Goal: Information Seeking & Learning: Learn about a topic

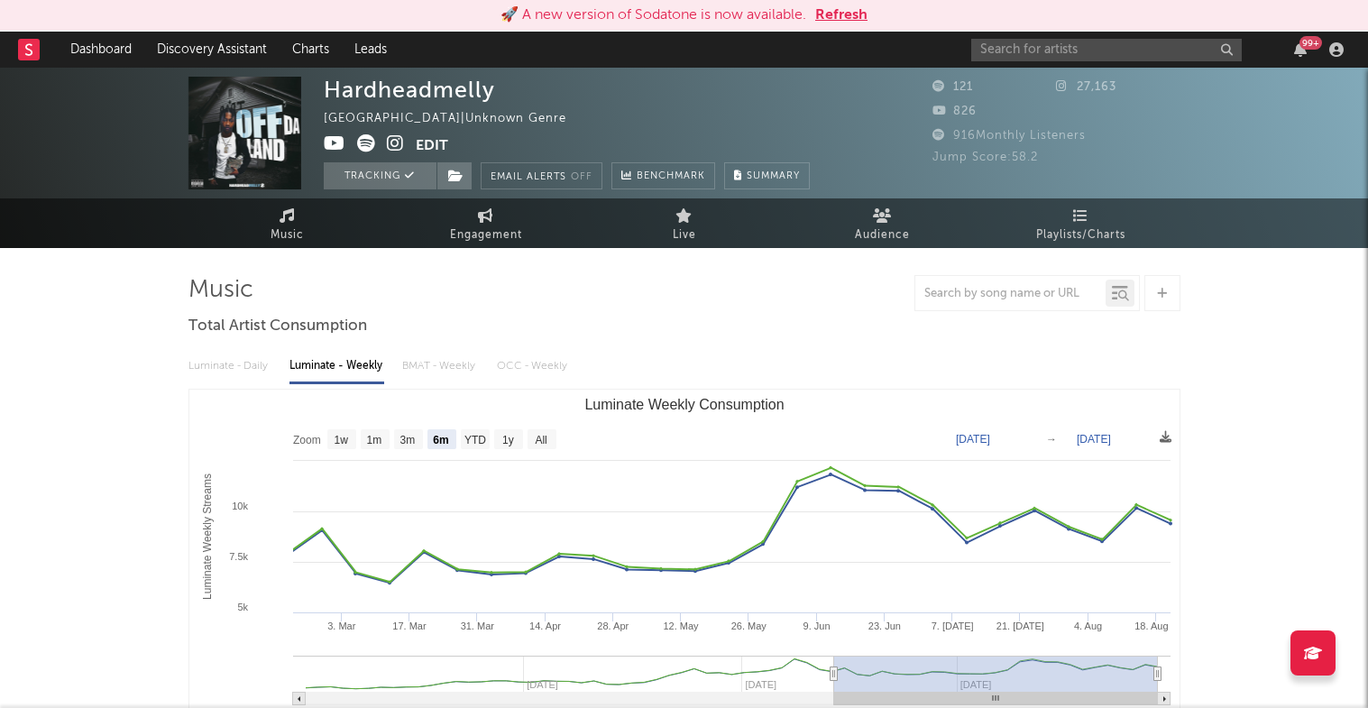
select select "6m"
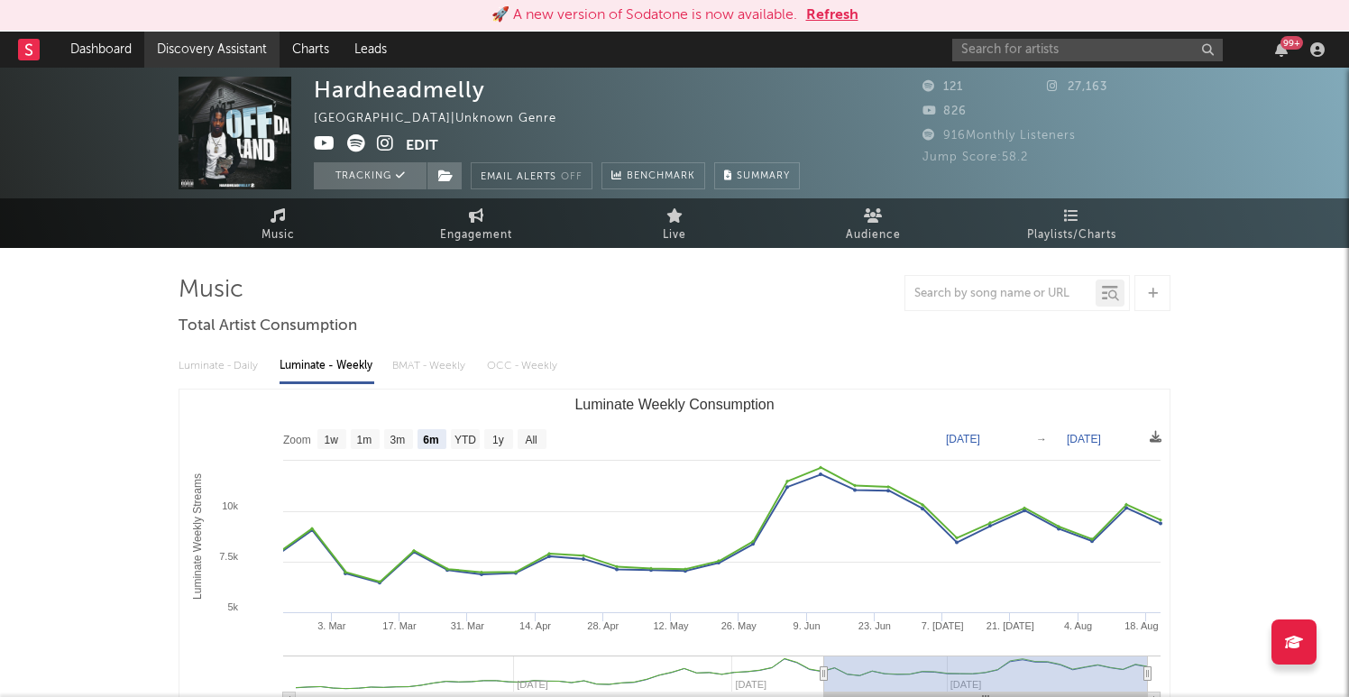
click at [183, 45] on link "Discovery Assistant" at bounding box center [211, 50] width 135 height 36
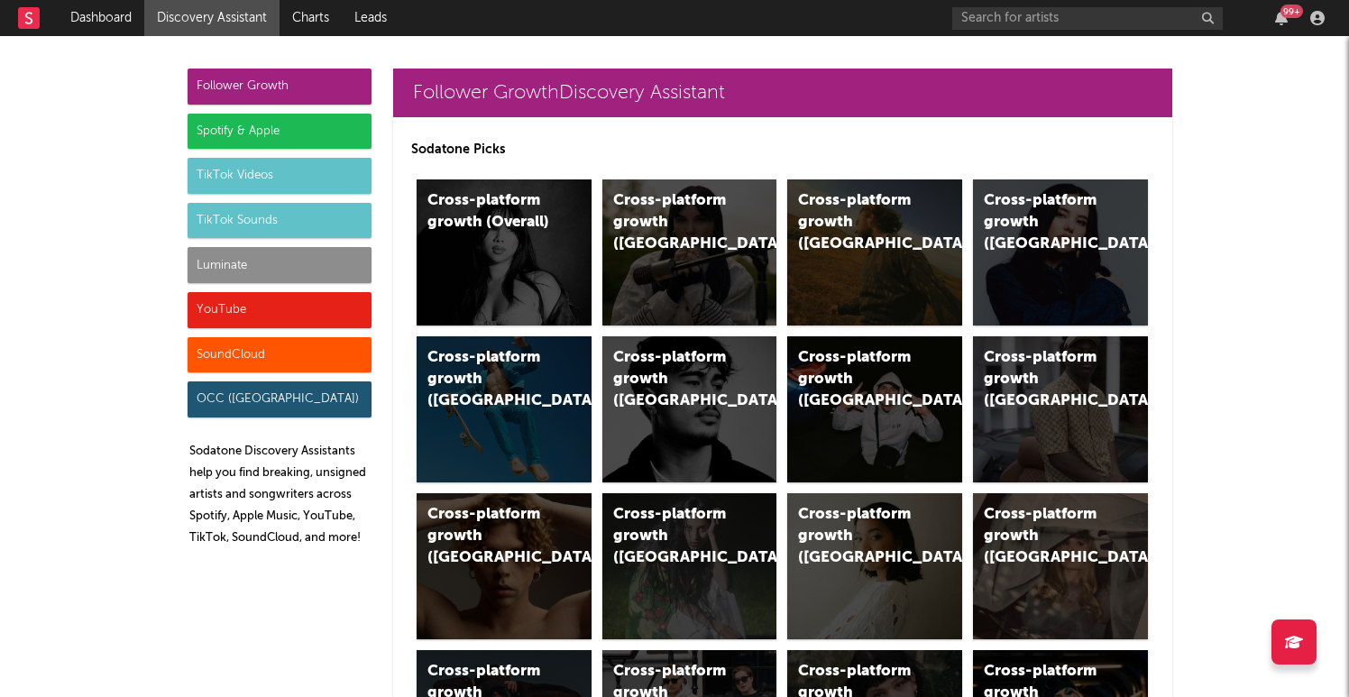
click at [309, 122] on div "Spotify & Apple" at bounding box center [280, 132] width 184 height 36
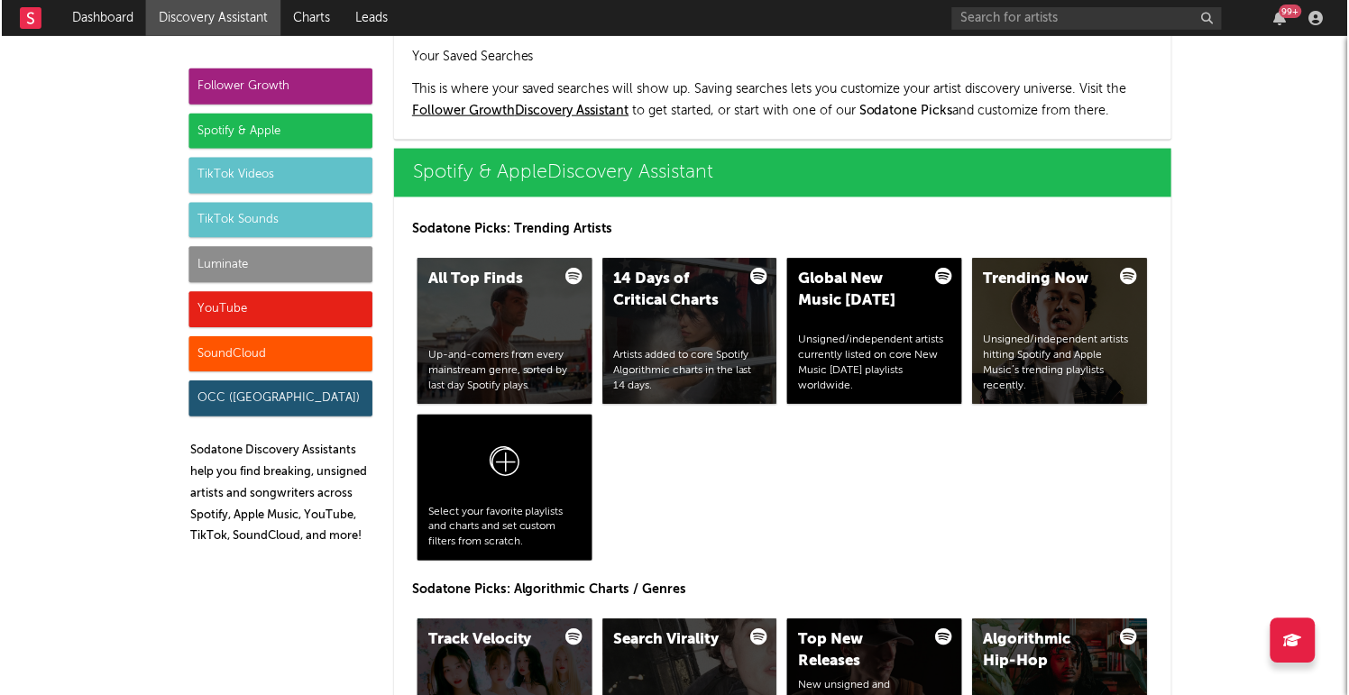
scroll to position [1802, 0]
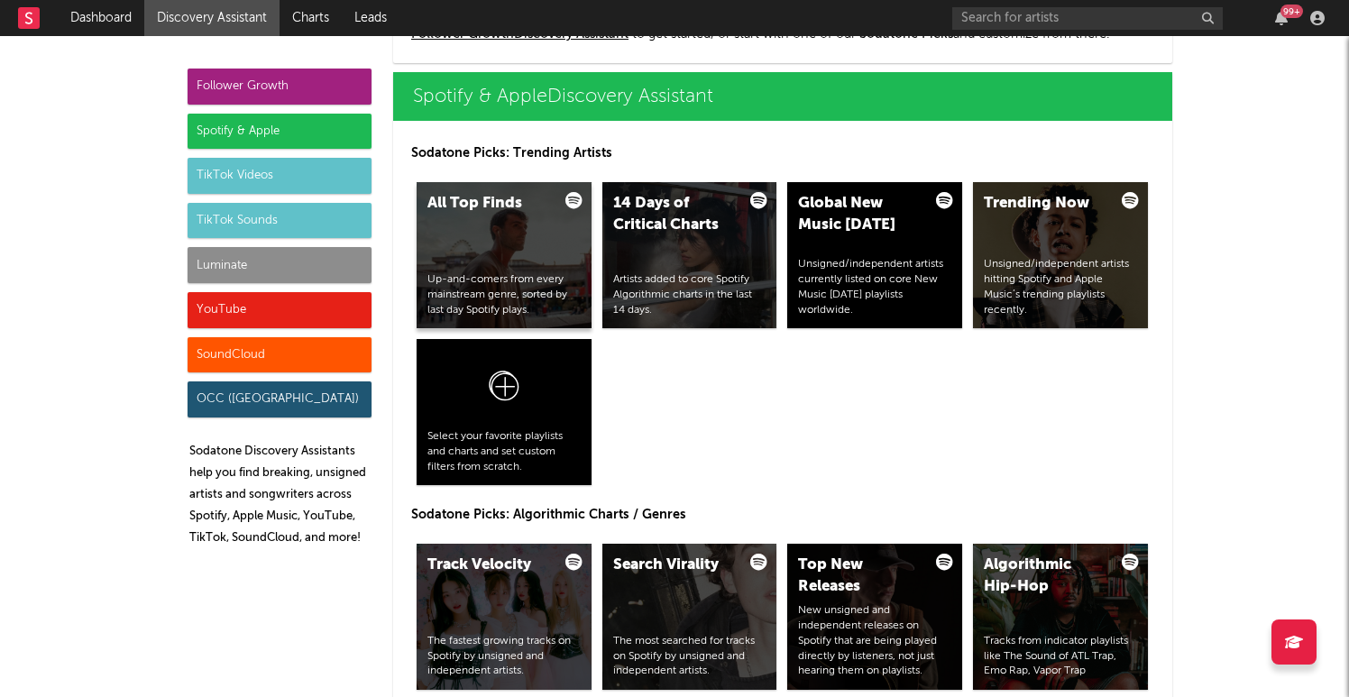
click at [481, 270] on div "All Top Finds Up-and-comers from every mainstream genre, sorted by last day Spo…" at bounding box center [503, 255] width 175 height 146
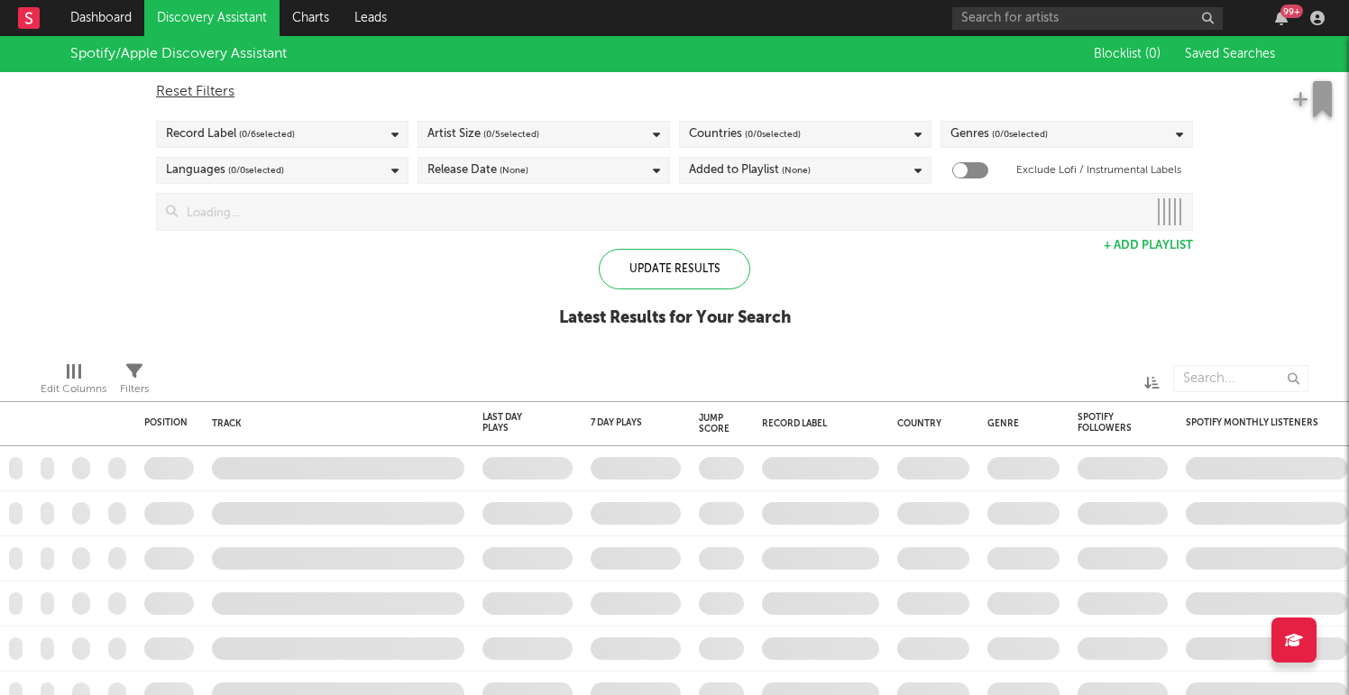
checkbox input "true"
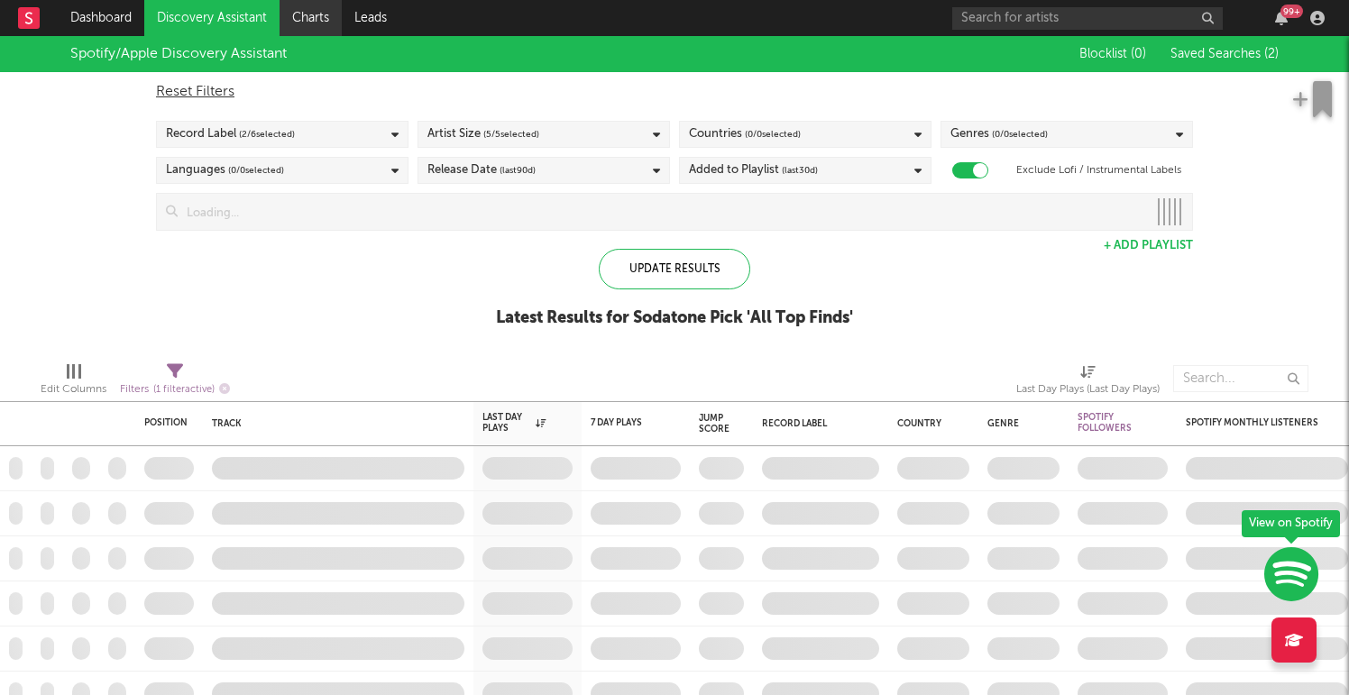
click at [310, 21] on link "Charts" at bounding box center [310, 18] width 62 height 36
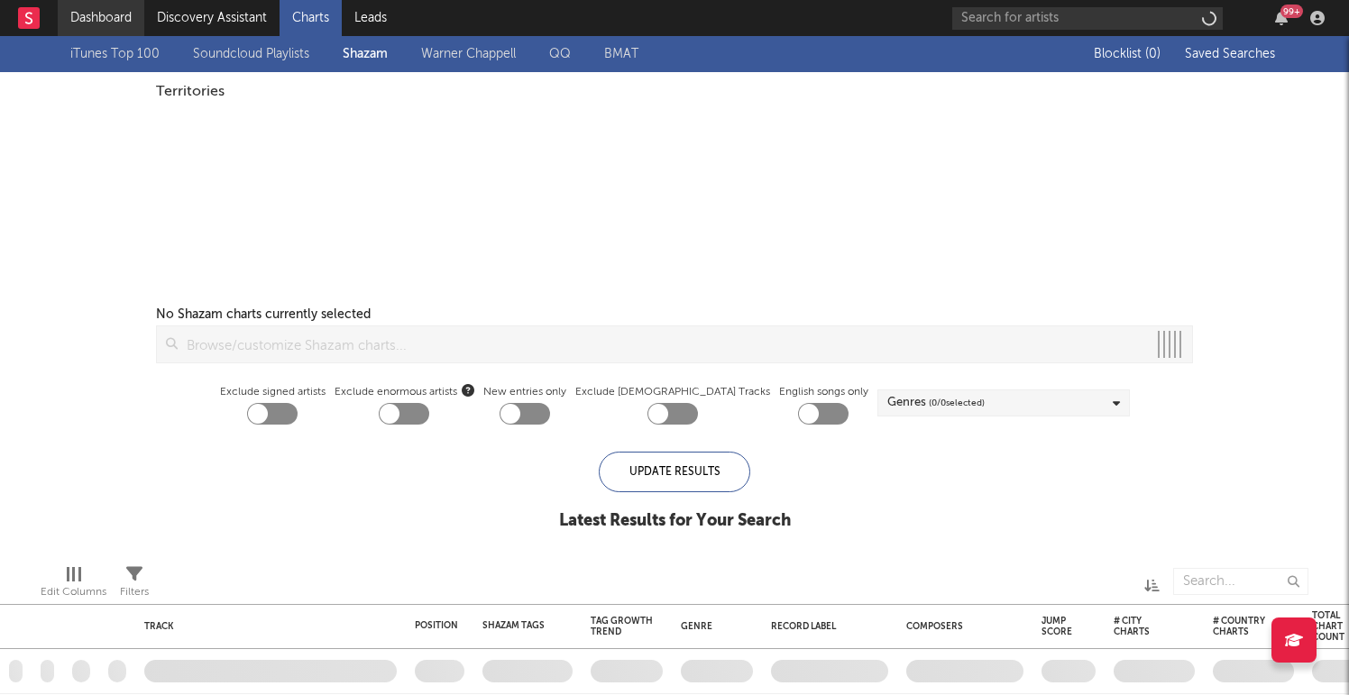
click at [105, 11] on link "Dashboard" at bounding box center [101, 18] width 87 height 36
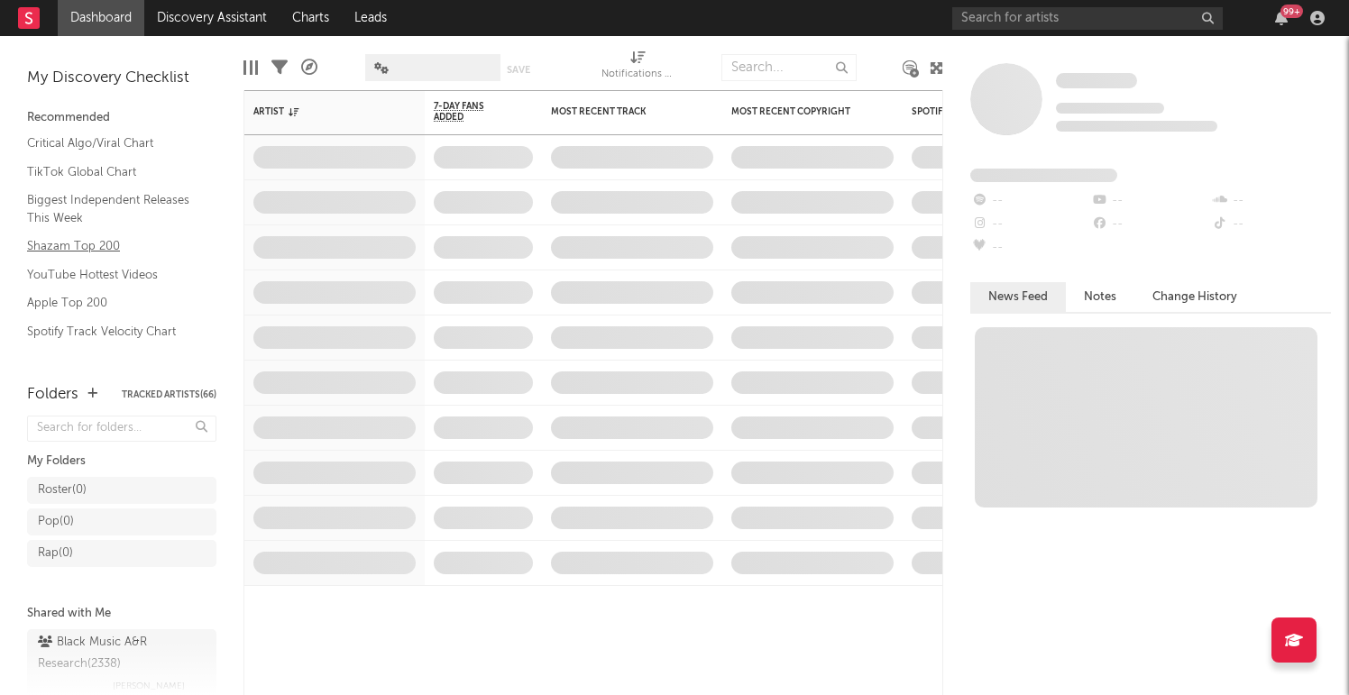
click at [91, 252] on link "Shazam Top 200" at bounding box center [112, 246] width 171 height 20
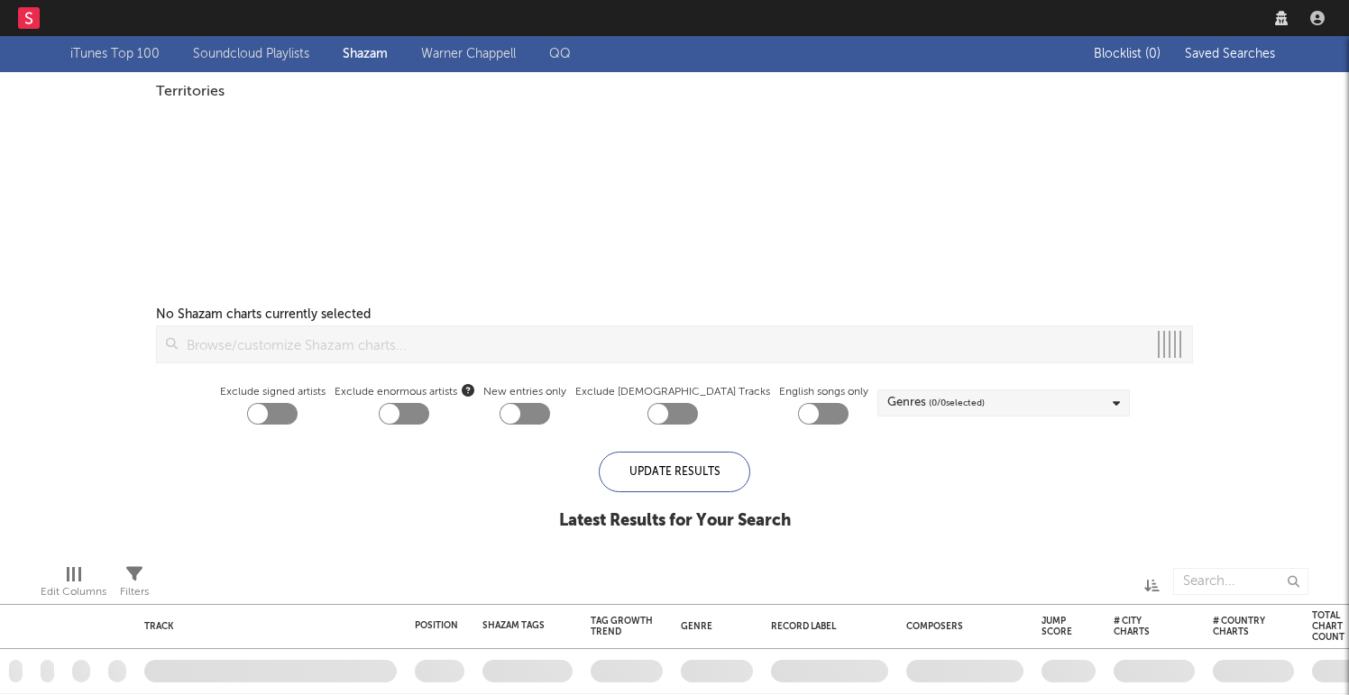
checkbox input "true"
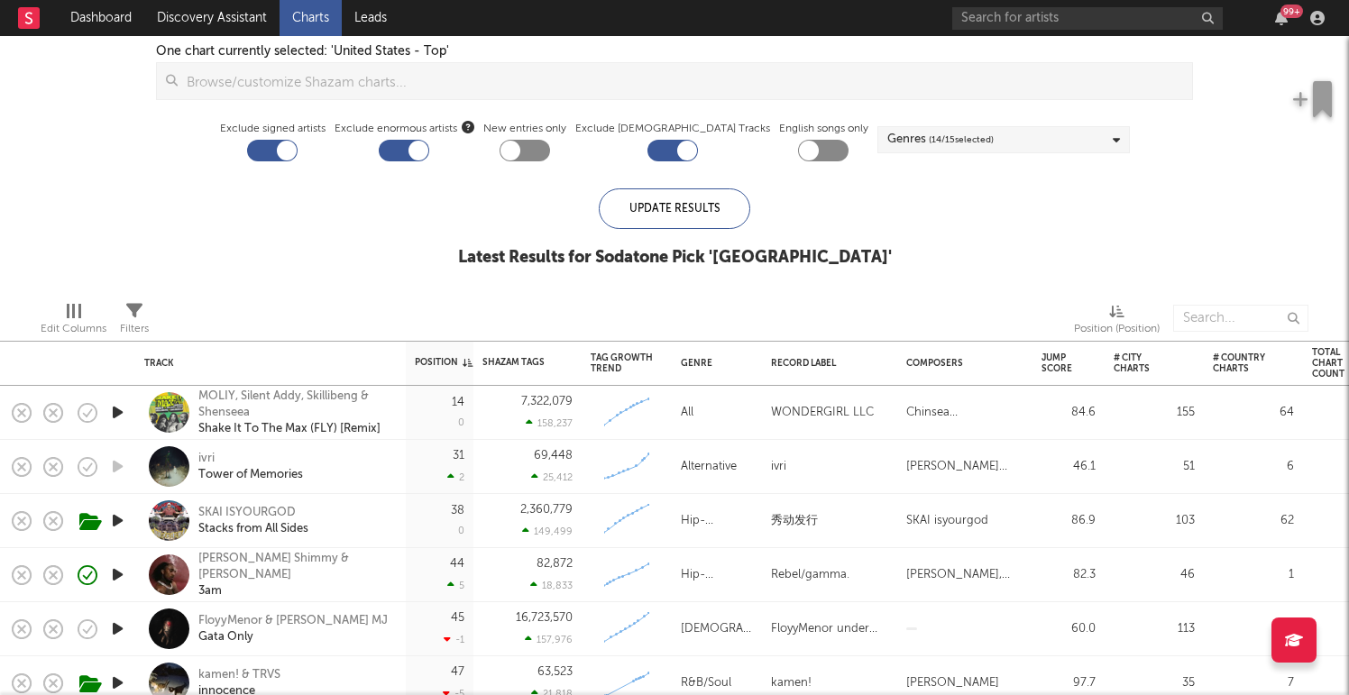
click at [800, 152] on div at bounding box center [823, 151] width 50 height 22
checkbox input "true"
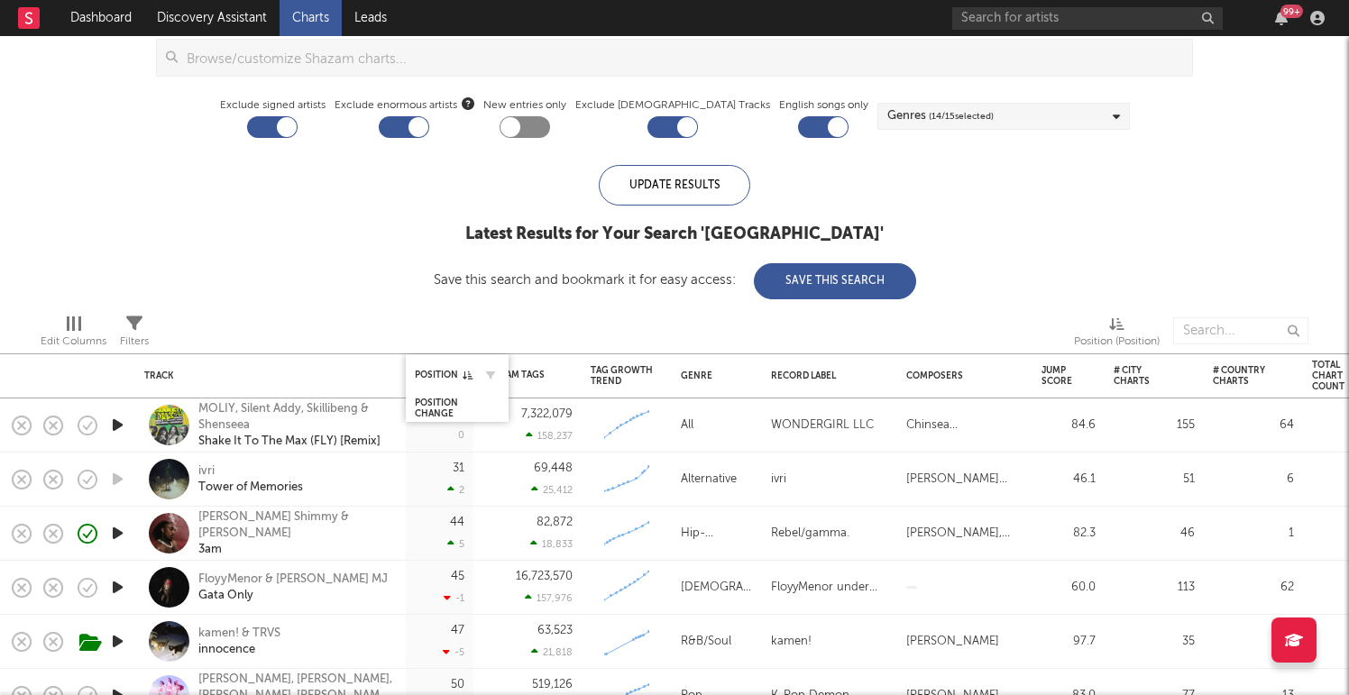
click at [453, 361] on div "Position" at bounding box center [457, 374] width 85 height 35
click at [444, 410] on div "Position Change" at bounding box center [444, 409] width 58 height 22
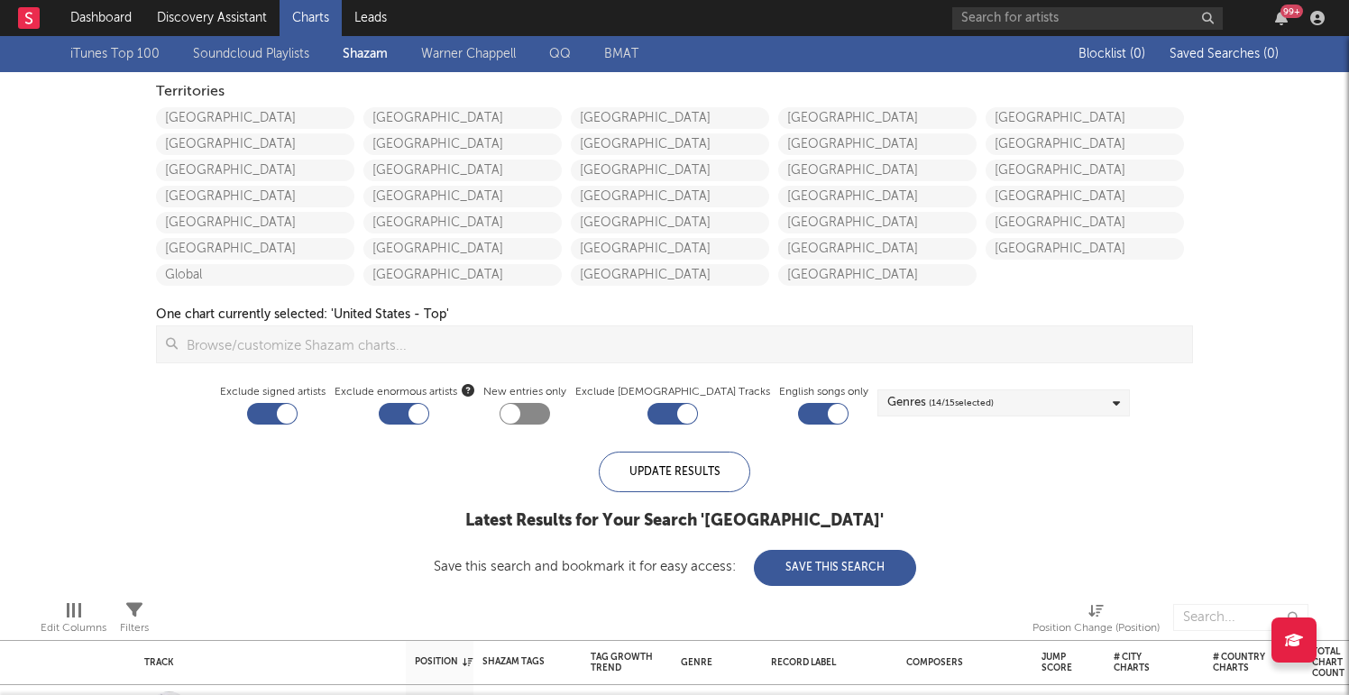
click at [229, 42] on div "iTunes Top 100 Soundcloud Playlists [PERSON_NAME] QQ BMAT" at bounding box center [561, 54] width 983 height 36
click at [226, 43] on link "Soundcloud Playlists" at bounding box center [251, 54] width 116 height 22
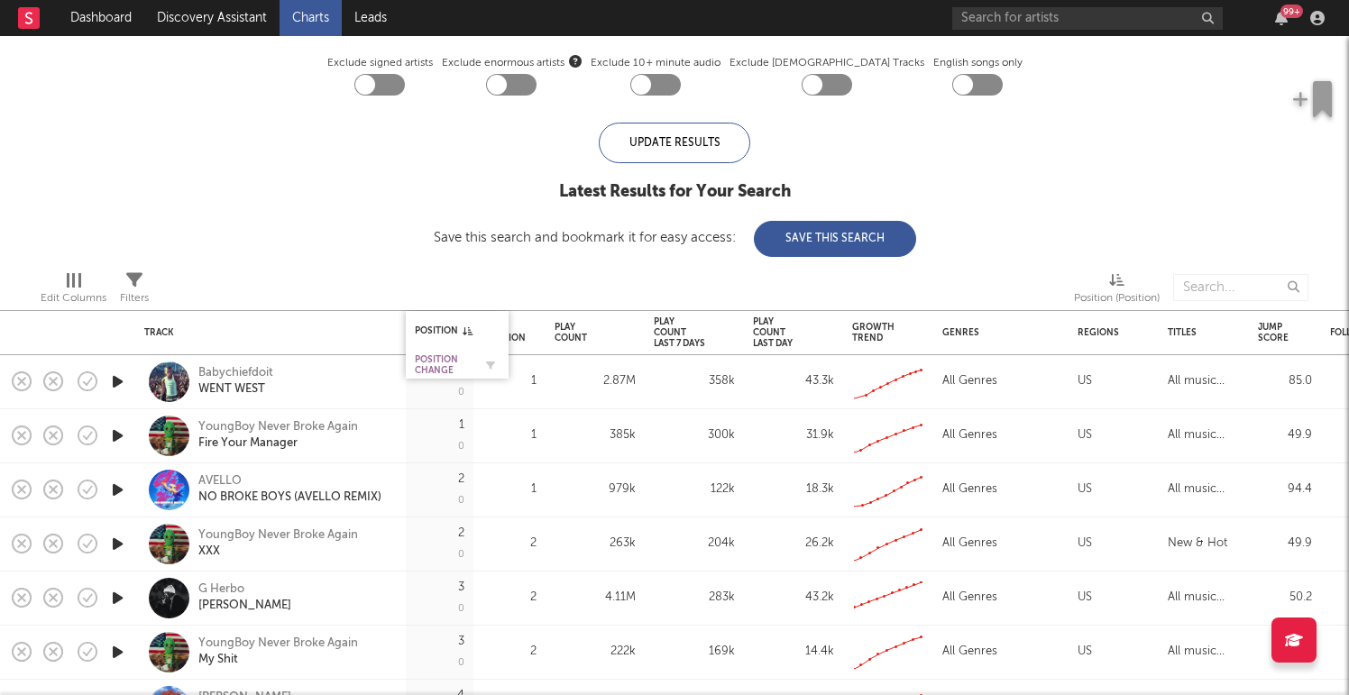
click at [446, 358] on div "Position Change" at bounding box center [444, 365] width 58 height 22
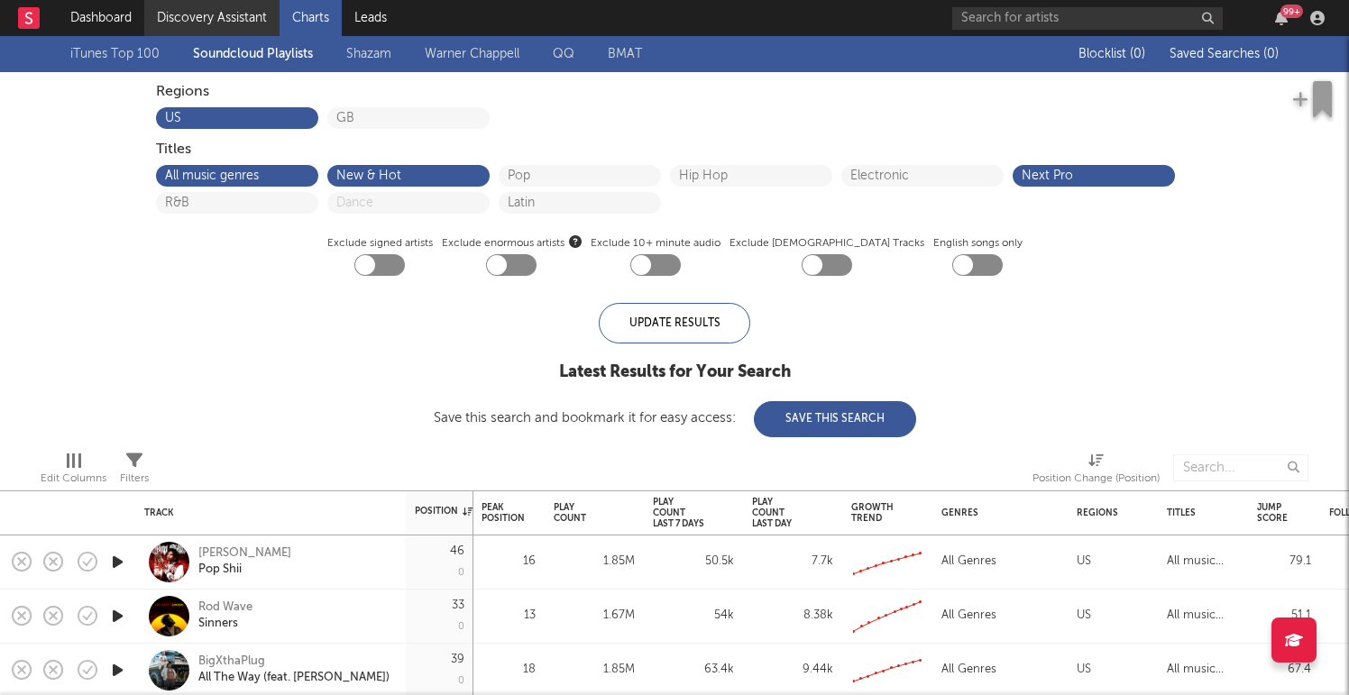
click at [181, 18] on link "Discovery Assistant" at bounding box center [211, 18] width 135 height 36
